Goal: Find contact information: Obtain details needed to contact an individual or organization

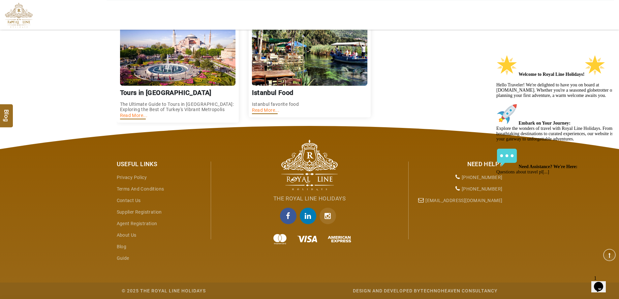
click at [603, 282] on icon "Chat widget" at bounding box center [598, 287] width 9 height 10
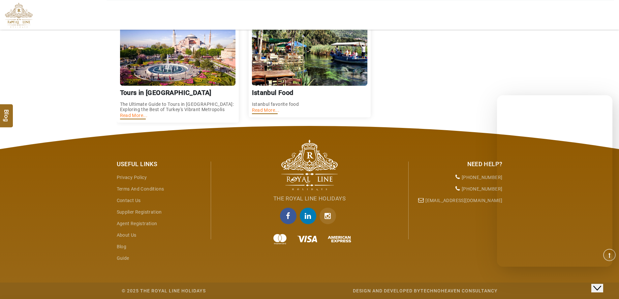
scroll to position [86, 0]
click at [601, 286] on icon "Chat widget" at bounding box center [597, 288] width 8 height 5
drag, startPoint x: 591, startPoint y: 265, endPoint x: 605, endPoint y: 280, distance: 19.8
click at [605, 280] on img at bounding box center [601, 273] width 41 height 26
drag, startPoint x: 536, startPoint y: 256, endPoint x: 536, endPoint y: 252, distance: 4.7
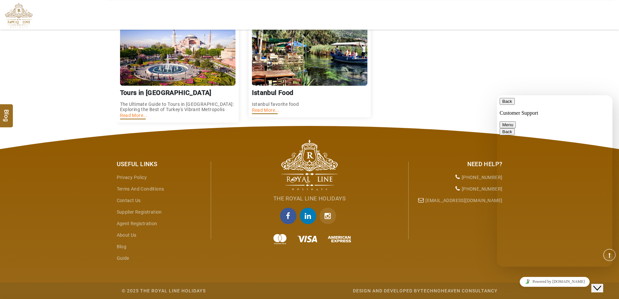
type textarea "**********"
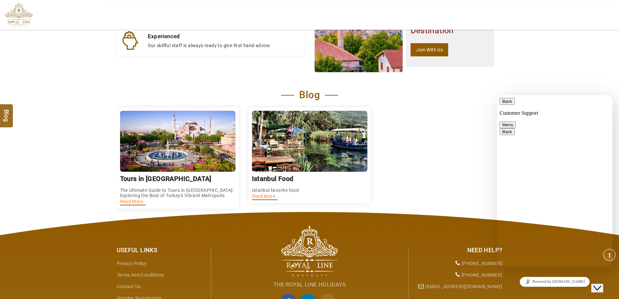
scroll to position [803, 0]
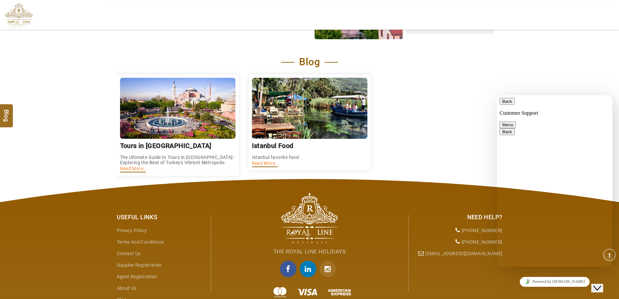
scroll to position [935, 0]
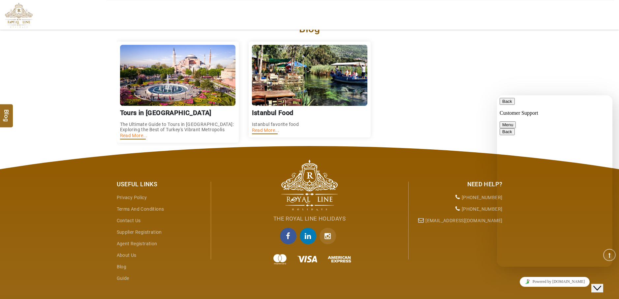
click at [455, 103] on div "Tours in [GEOGRAPHIC_DATA] The Ultimate Guide to Tours in [GEOGRAPHIC_DATA]: Ex…" at bounding box center [310, 92] width 386 height 108
drag, startPoint x: 506, startPoint y: 104, endPoint x: 508, endPoint y: 109, distance: 5.3
click at [506, 105] on button "Back" at bounding box center [506, 101] width 15 height 7
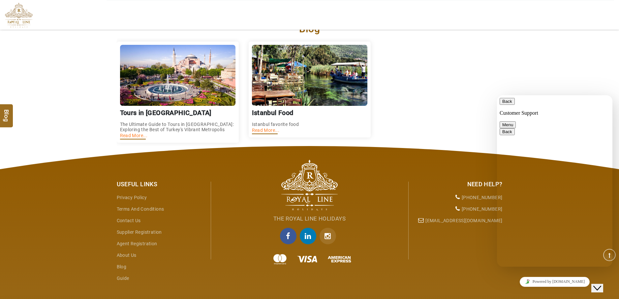
type textarea "*****"
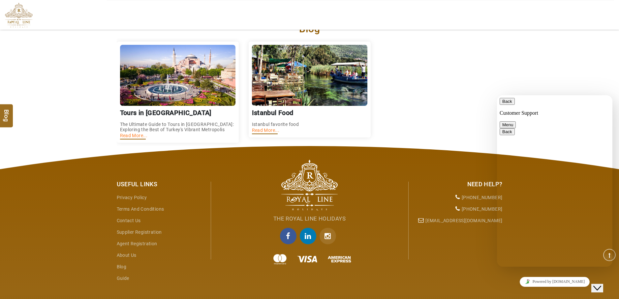
scroll to position [125, 0]
click at [447, 117] on div "Tours in [GEOGRAPHIC_DATA] The Ultimate Guide to Tours in [GEOGRAPHIC_DATA]: Ex…" at bounding box center [310, 92] width 386 height 108
click at [594, 103] on div "Back Customer Support" at bounding box center [554, 107] width 110 height 18
click at [516, 121] on button "Menu" at bounding box center [507, 124] width 16 height 7
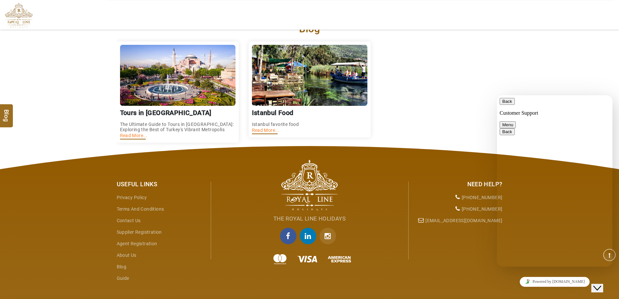
click at [601, 284] on button "Close Chat This icon closes the chat window." at bounding box center [597, 288] width 12 height 9
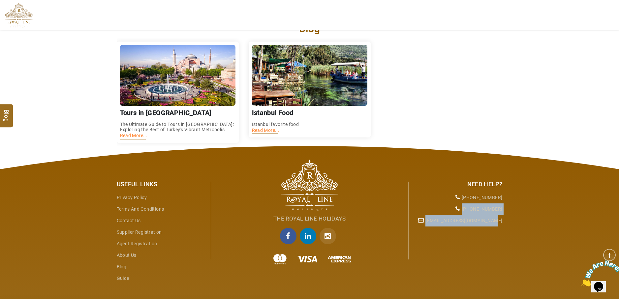
copy ul "[PHONE_NUMBER] [EMAIL_ADDRESS][DOMAIN_NAME]"
drag, startPoint x: 463, startPoint y: 221, endPoint x: 512, endPoint y: 220, distance: 49.8
click at [512, 220] on div "Useful Links Privacy Policy Terms and Conditions Contact Us Supplier Registrati…" at bounding box center [309, 232] width 619 height 173
click at [518, 212] on div "Useful Links Privacy Policy Terms and Conditions Contact Us Supplier Registrati…" at bounding box center [309, 232] width 619 height 173
click at [508, 120] on div "Blog Tours in Istanbul The Ultimate Guide to Tours in Istanbul: Exploring the B…" at bounding box center [309, 84] width 619 height 123
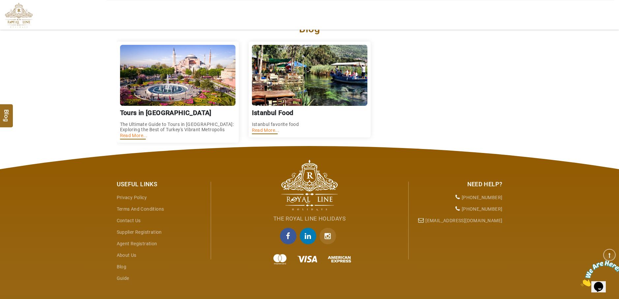
drag, startPoint x: 464, startPoint y: 221, endPoint x: 503, endPoint y: 222, distance: 39.6
click at [503, 222] on div "Need Help? +971 55 344 0168 +972 58 760 9885 info@royallineholidays.com" at bounding box center [457, 201] width 99 height 51
copy li "[PHONE_NUMBER]"
drag, startPoint x: 134, startPoint y: 148, endPoint x: 138, endPoint y: 148, distance: 4.6
click at [134, 138] on link "Read More..." at bounding box center [134, 135] width 28 height 5
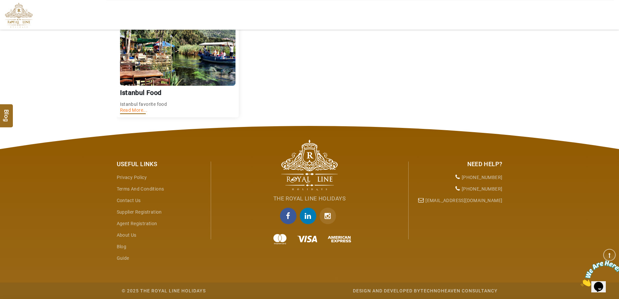
scroll to position [869, 0]
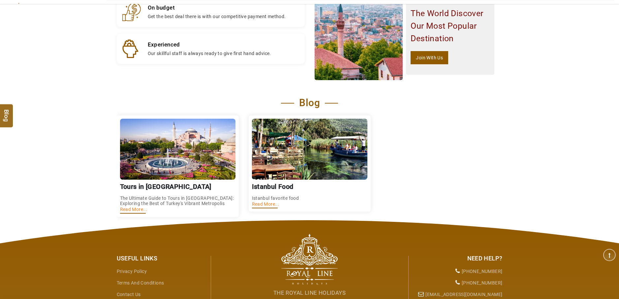
scroll to position [892, 0]
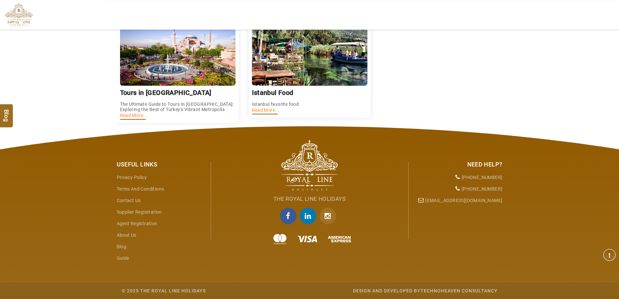
click at [130, 201] on link "Contact Us" at bounding box center [129, 200] width 24 height 5
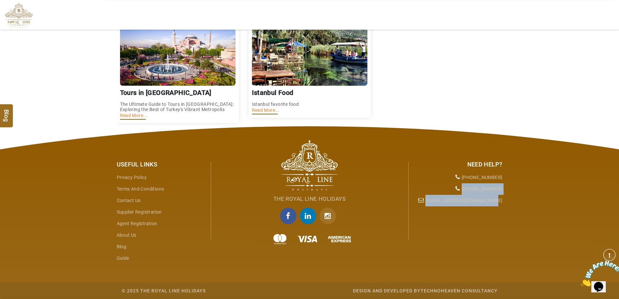
drag, startPoint x: 461, startPoint y: 187, endPoint x: 508, endPoint y: 190, distance: 47.2
click at [508, 190] on div "Useful Links Privacy Policy Terms and Conditions Contact Us Supplier Registrati…" at bounding box center [309, 212] width 619 height 173
click at [498, 56] on div "Tours in [GEOGRAPHIC_DATA] The Ultimate Guide to Tours in [GEOGRAPHIC_DATA]: Ex…" at bounding box center [310, 72] width 386 height 108
